Goal: Task Accomplishment & Management: Complete application form

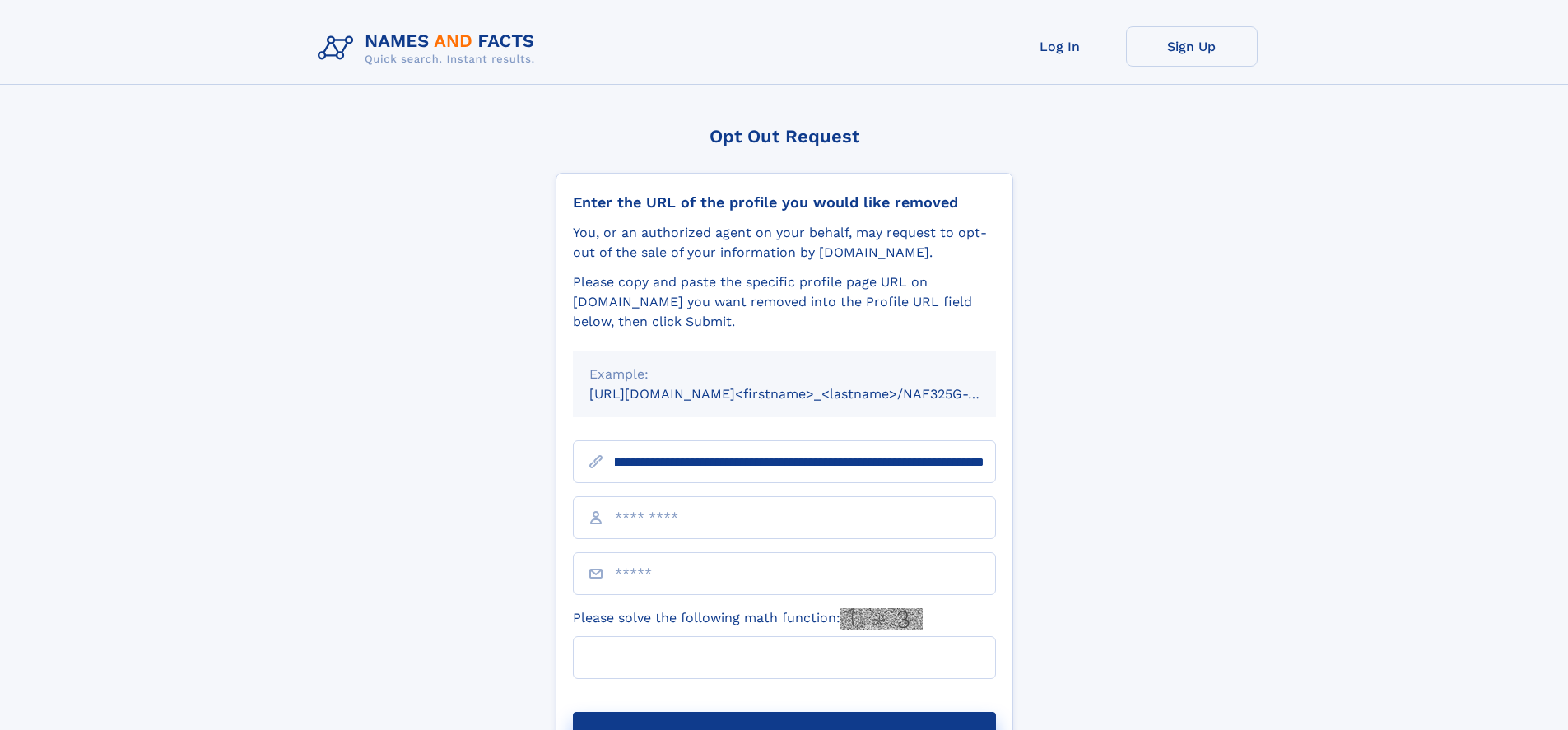
scroll to position [0, 199]
type input "**********"
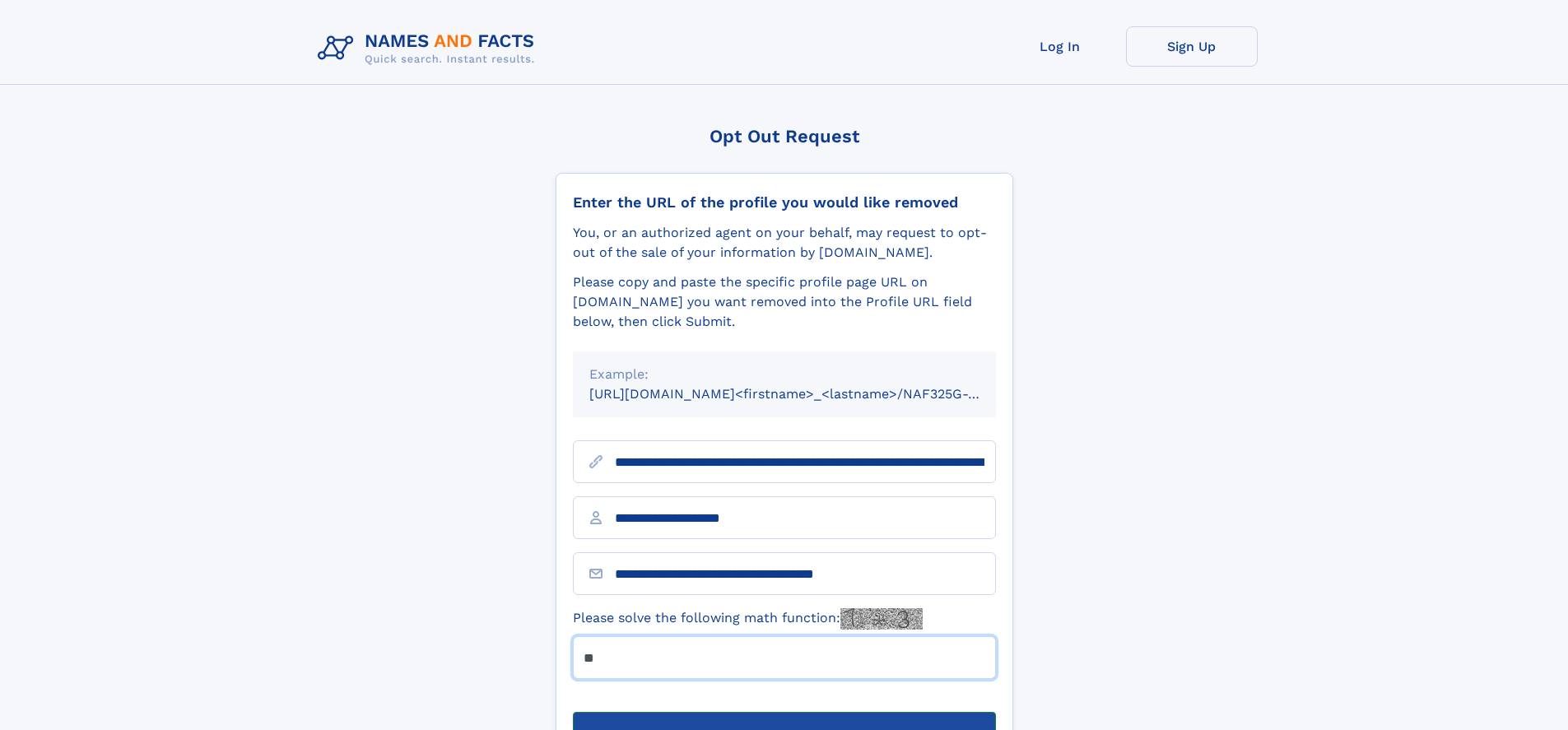
type input "**"
click at [784, 712] on button "Submit Opt Out Request" at bounding box center [784, 738] width 423 height 52
